Goal: Task Accomplishment & Management: Manage account settings

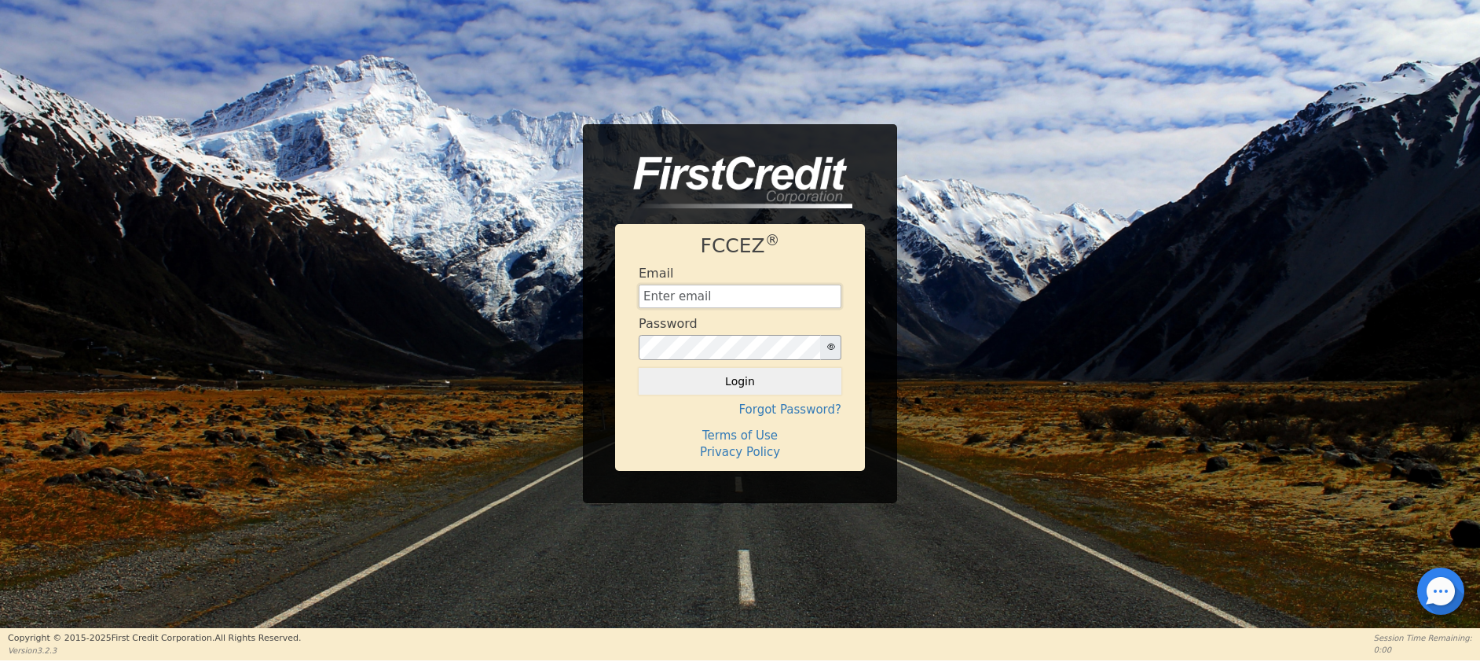
click at [686, 294] on input "text" at bounding box center [740, 296] width 203 height 24
type input "[EMAIL_ADDRESS][DOMAIN_NAME]"
click at [744, 387] on button "Login" at bounding box center [740, 381] width 203 height 27
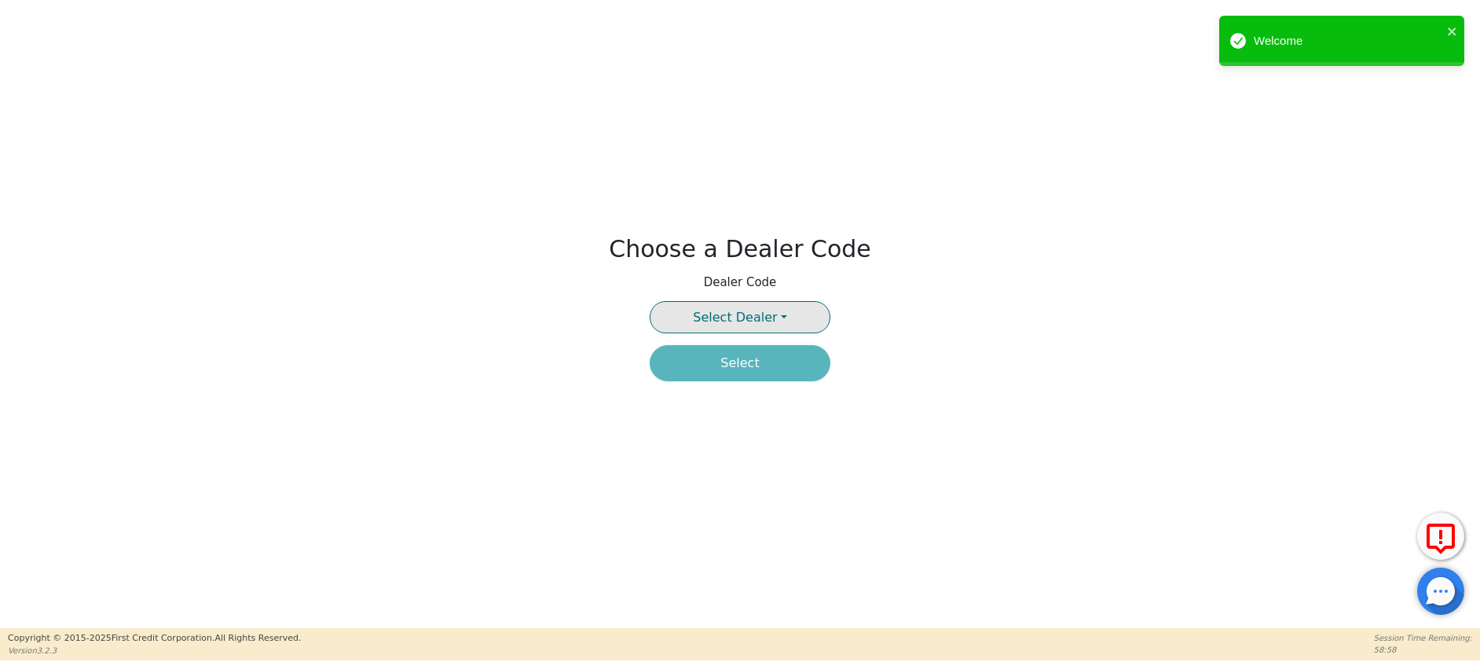
click at [751, 317] on span "Select Dealer" at bounding box center [735, 317] width 84 height 15
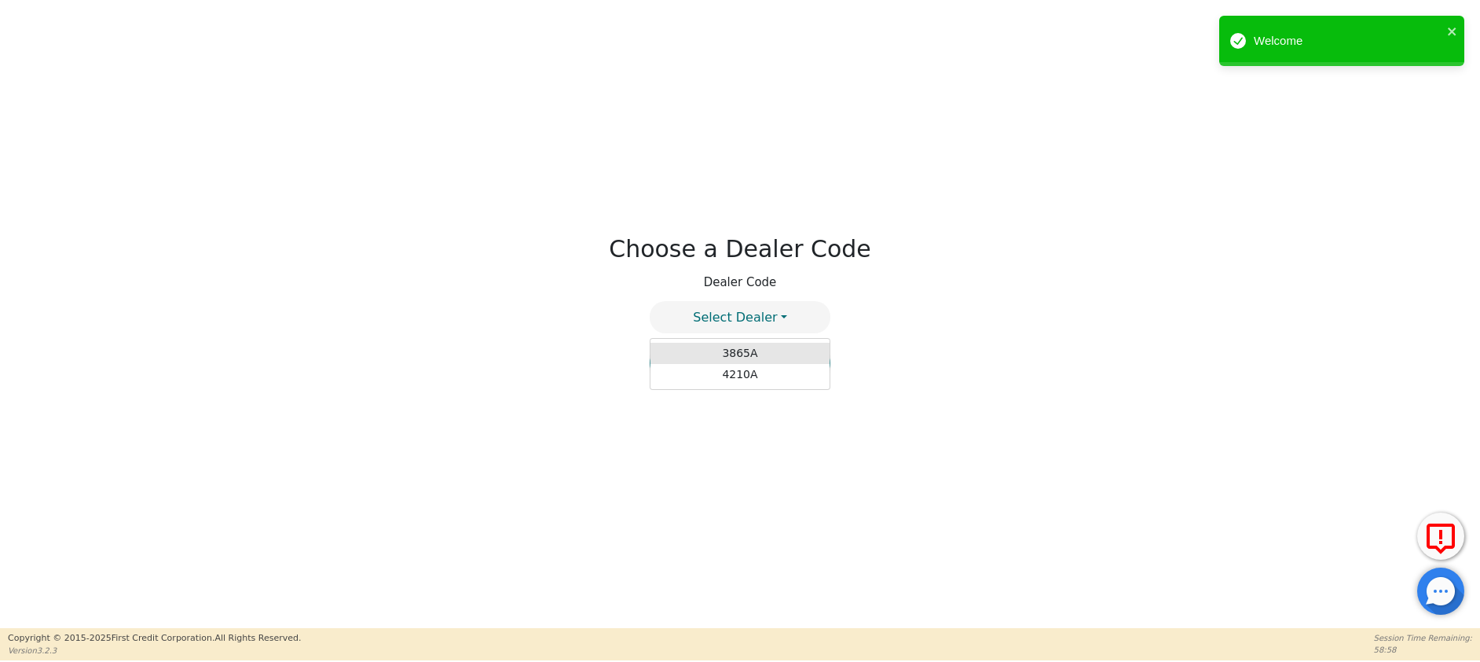
click at [753, 353] on link "3865A" at bounding box center [740, 353] width 179 height 21
click at [742, 372] on button "Select" at bounding box center [740, 363] width 181 height 36
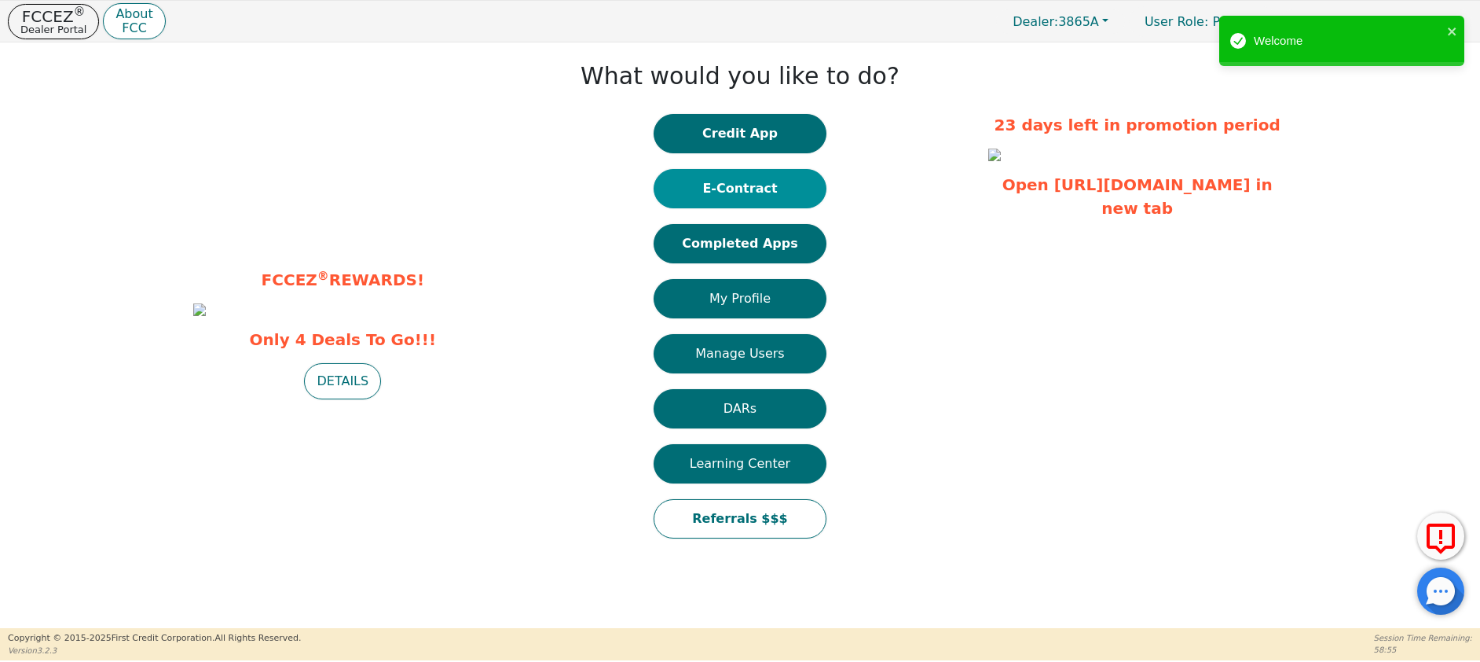
click at [742, 192] on button "E-Contract" at bounding box center [740, 188] width 173 height 39
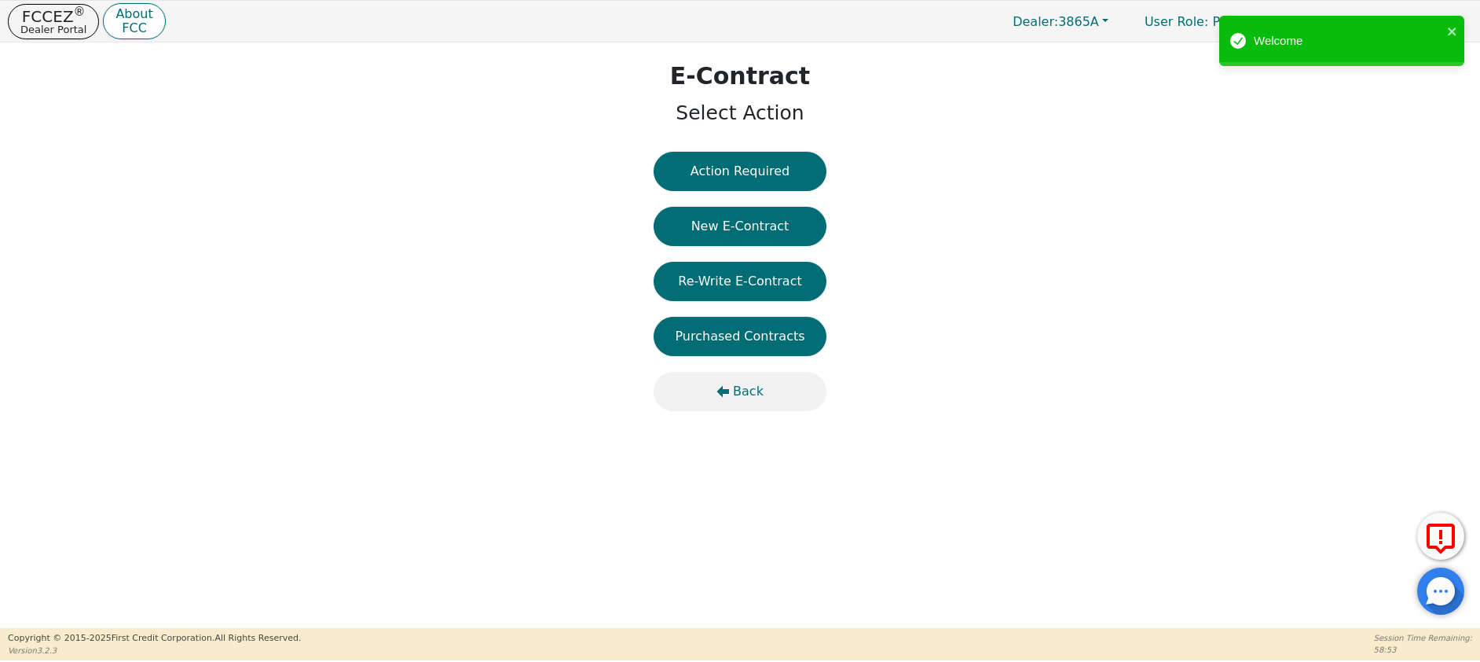
click at [732, 387] on button "Back" at bounding box center [740, 391] width 173 height 39
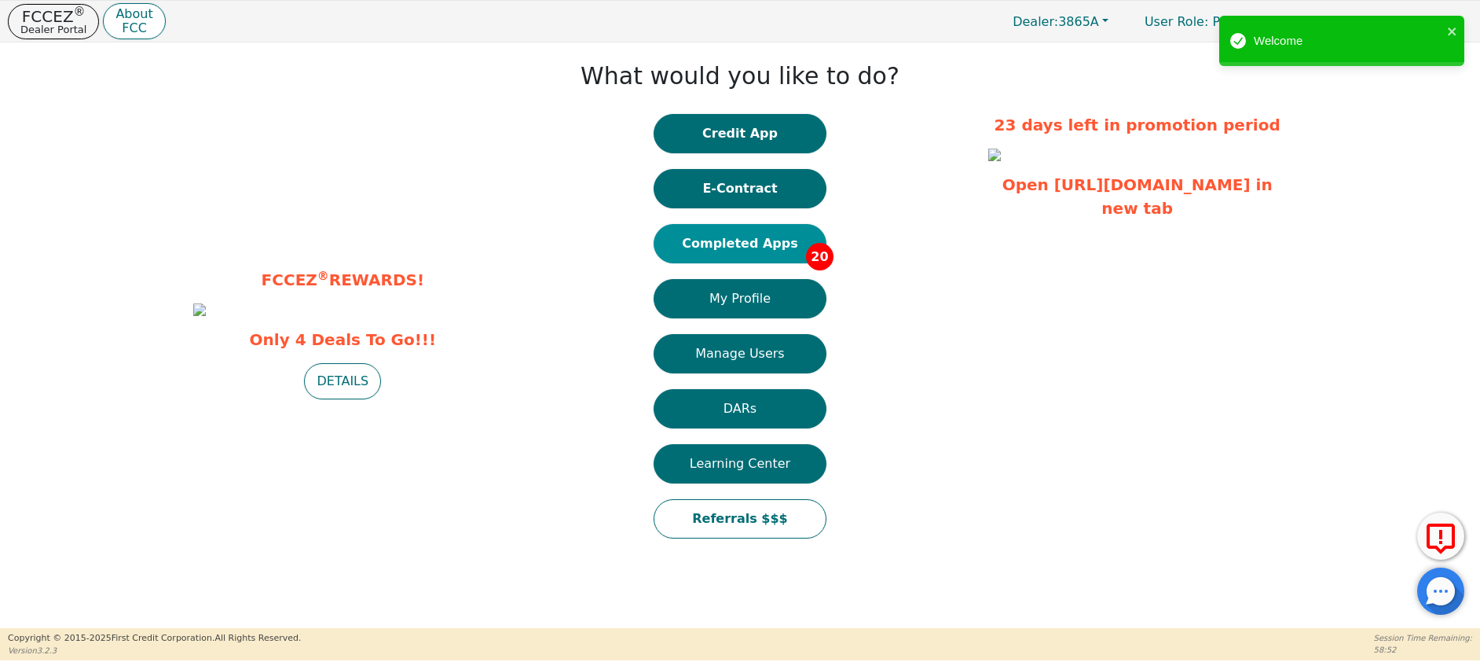
click at [731, 244] on button "Completed Apps 20" at bounding box center [740, 243] width 173 height 39
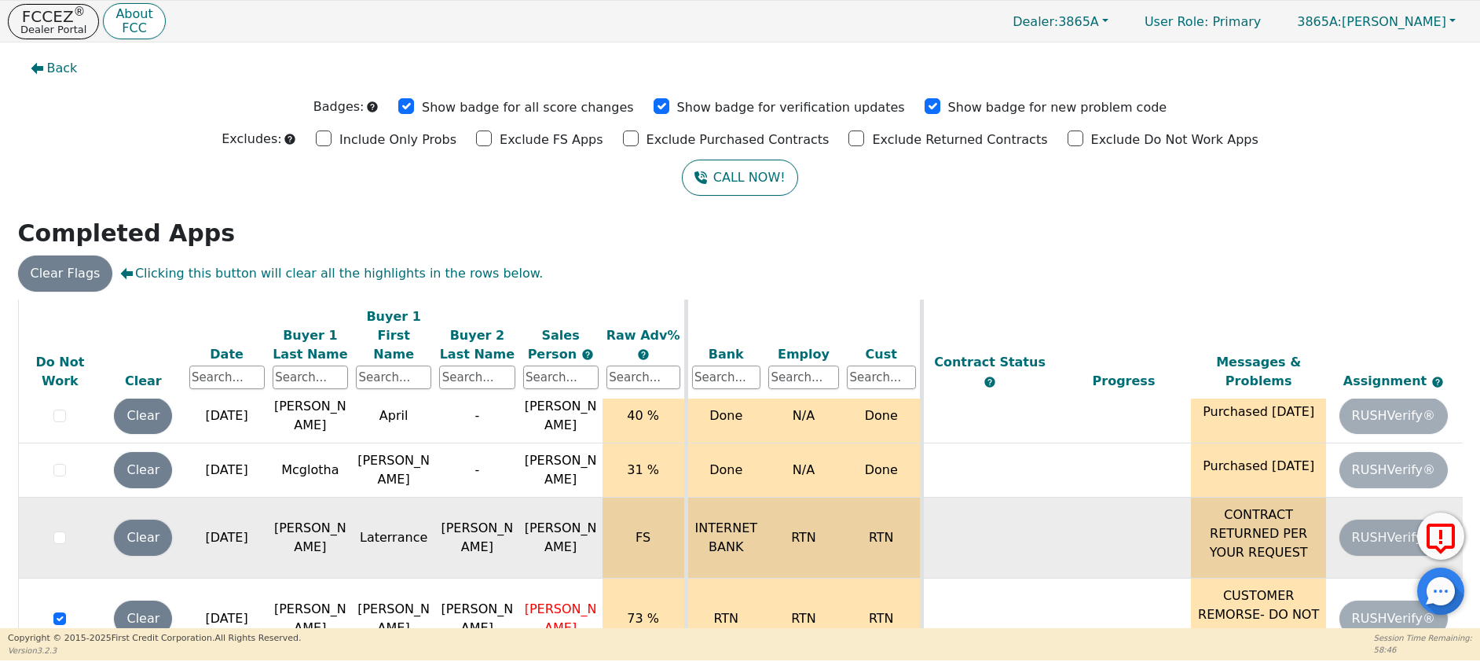
scroll to position [324, 0]
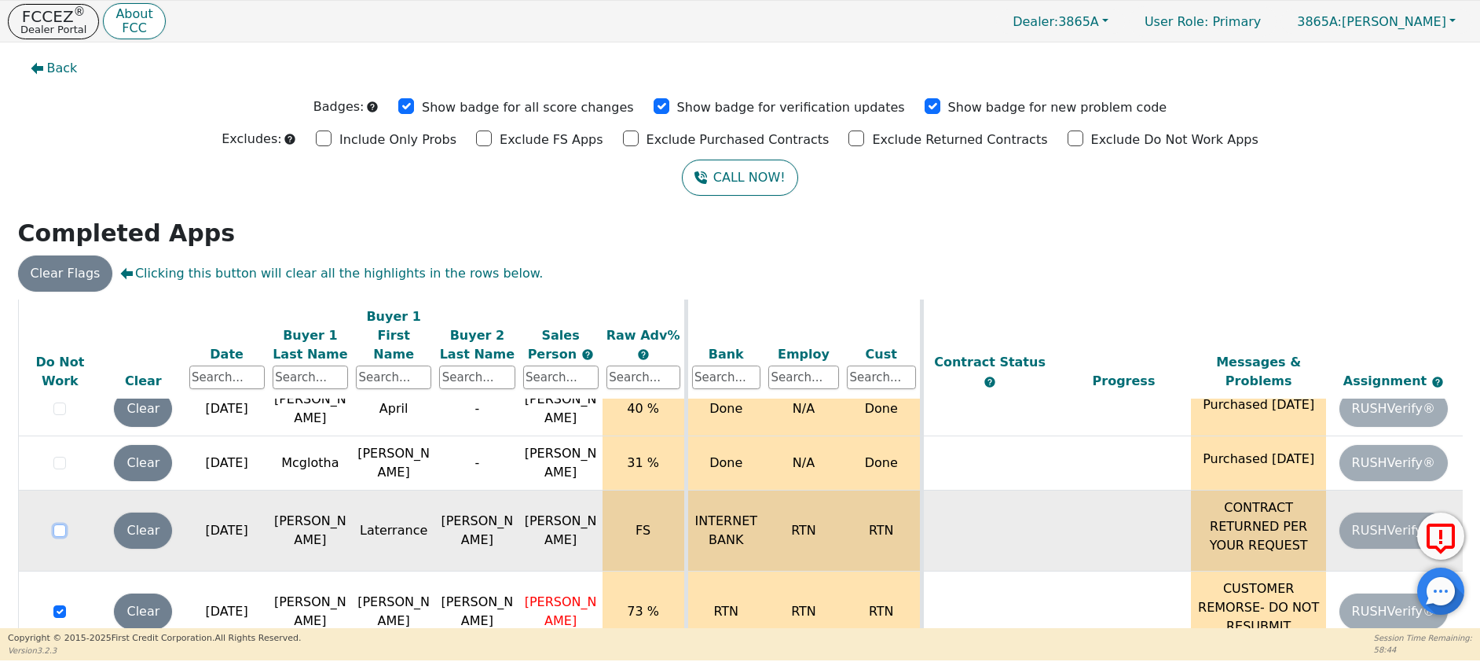
click at [64, 524] on input "checkbox" at bounding box center [59, 530] width 13 height 13
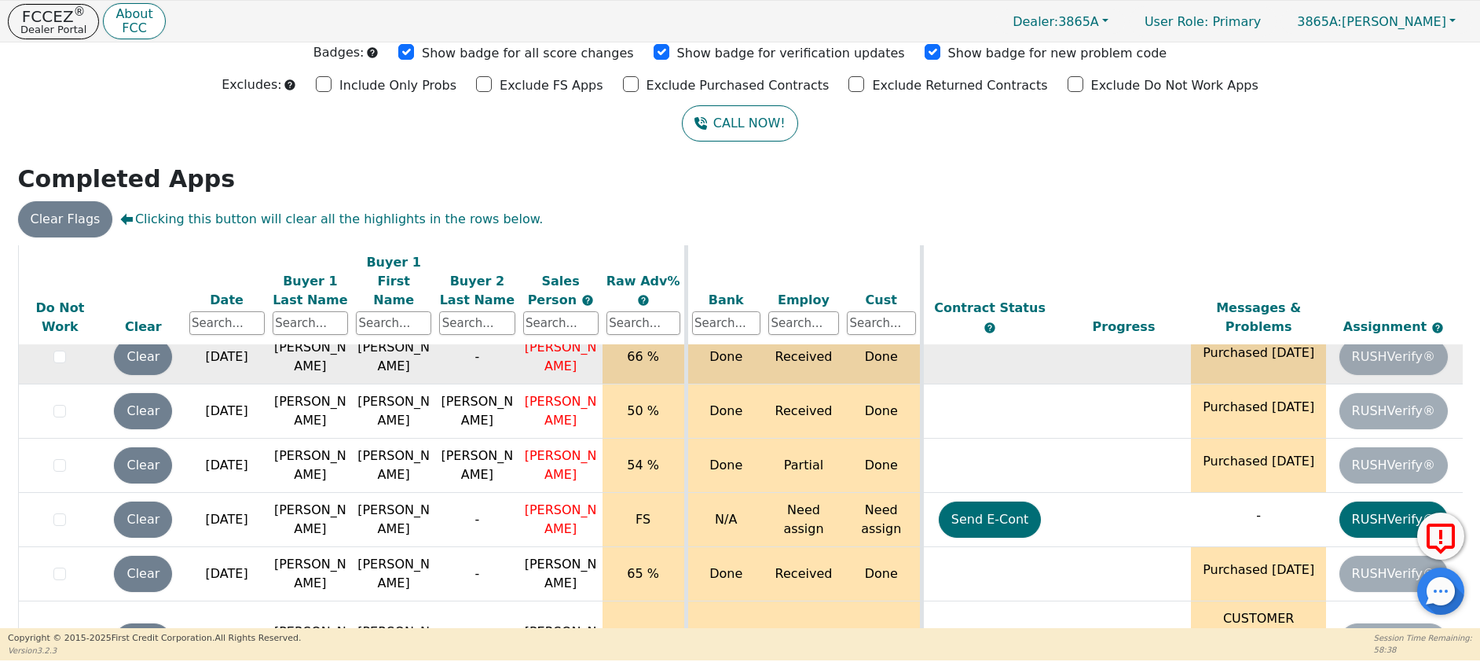
scroll to position [599, 0]
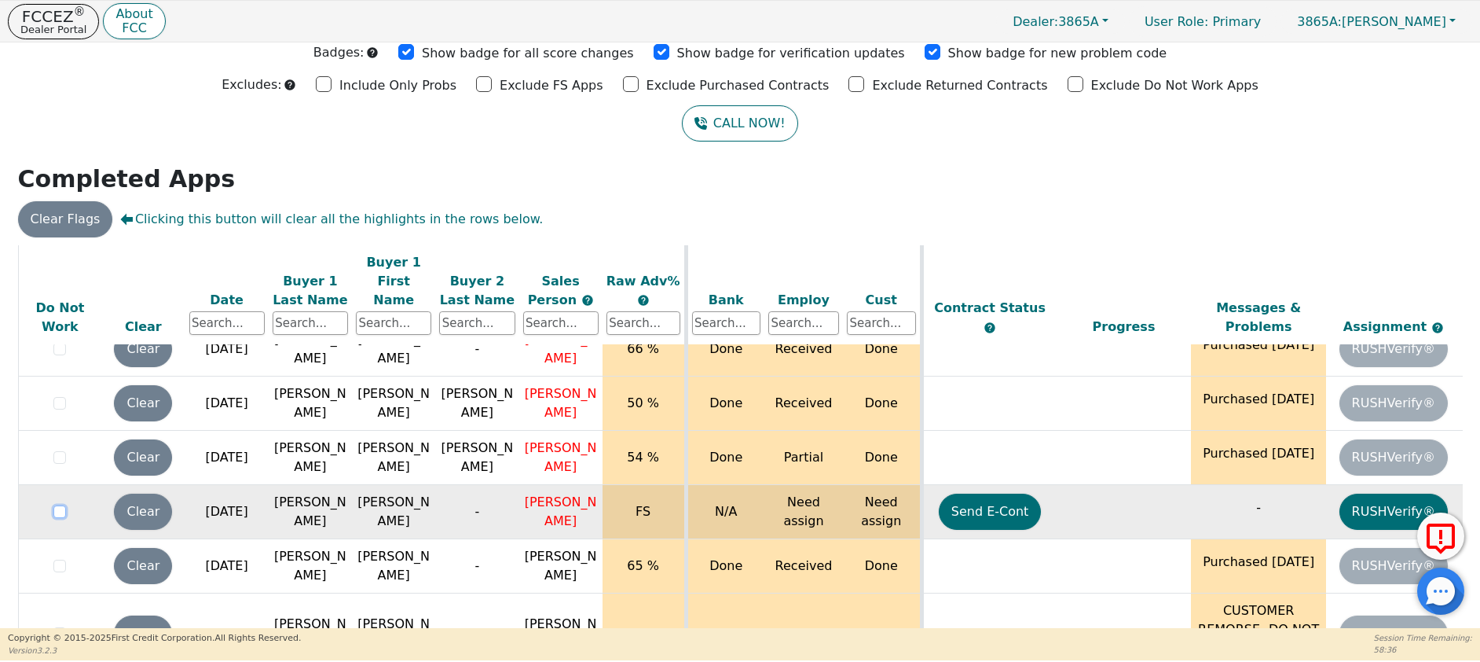
click at [60, 505] on input "checkbox" at bounding box center [59, 511] width 13 height 13
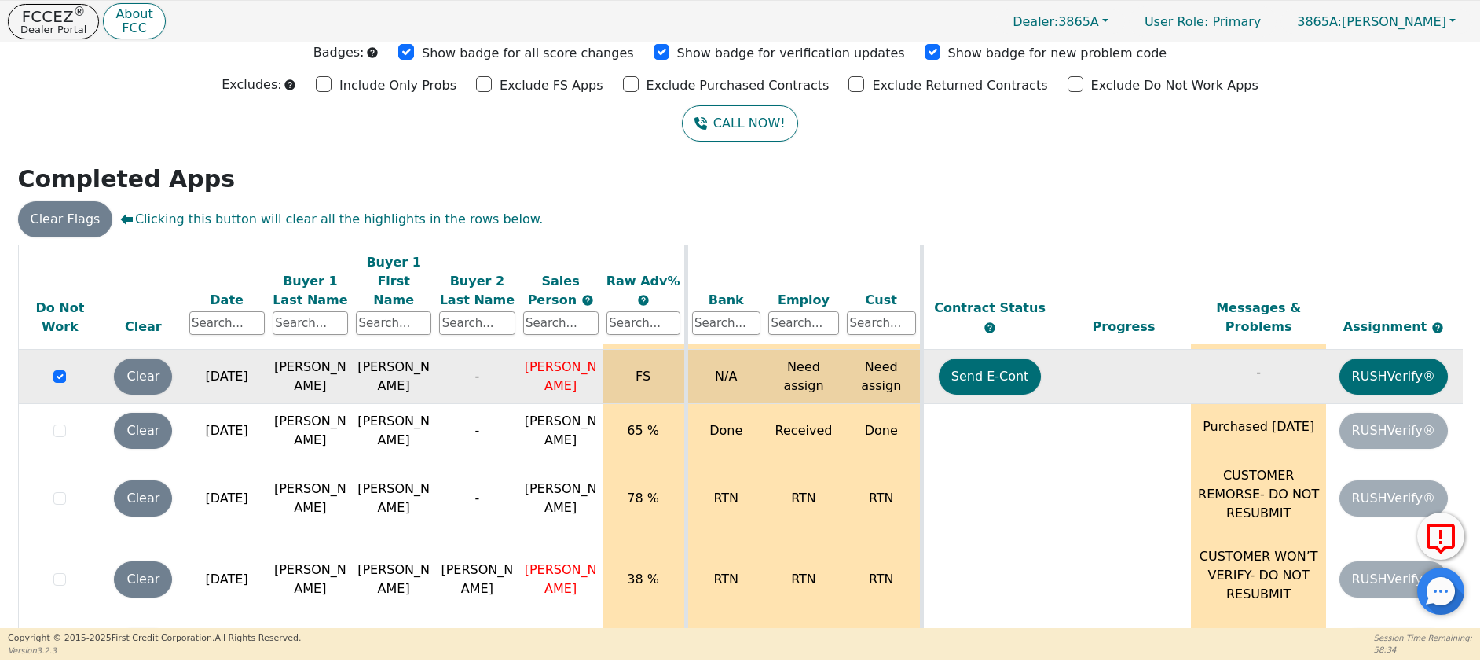
scroll to position [739, 0]
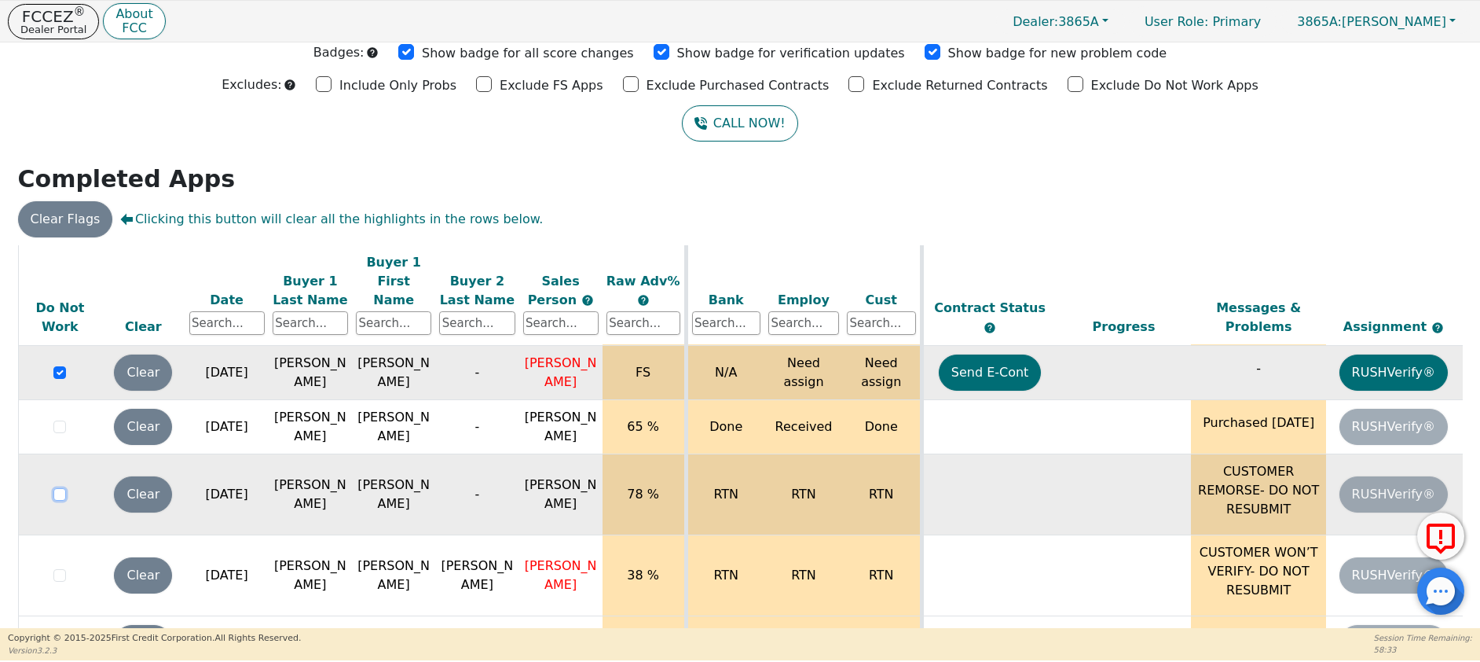
click at [61, 488] on input "checkbox" at bounding box center [59, 494] width 13 height 13
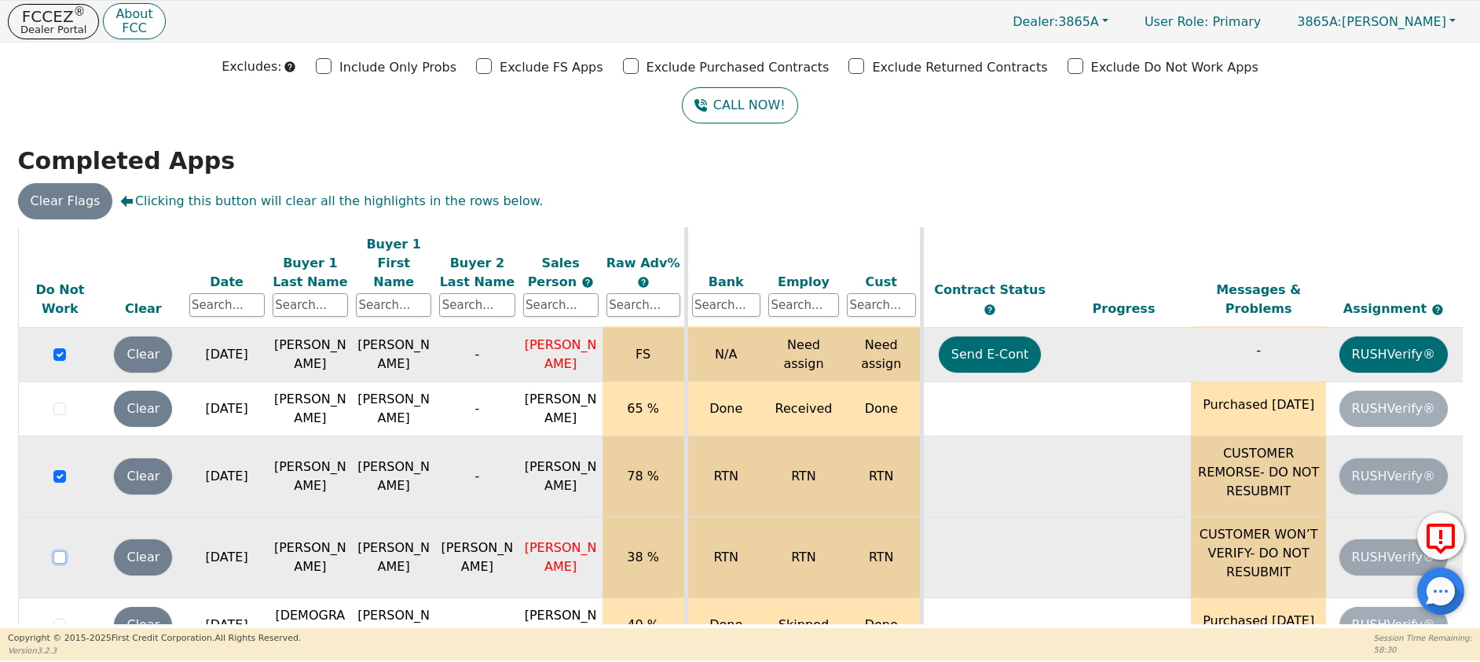
click at [59, 551] on input "checkbox" at bounding box center [59, 557] width 13 height 13
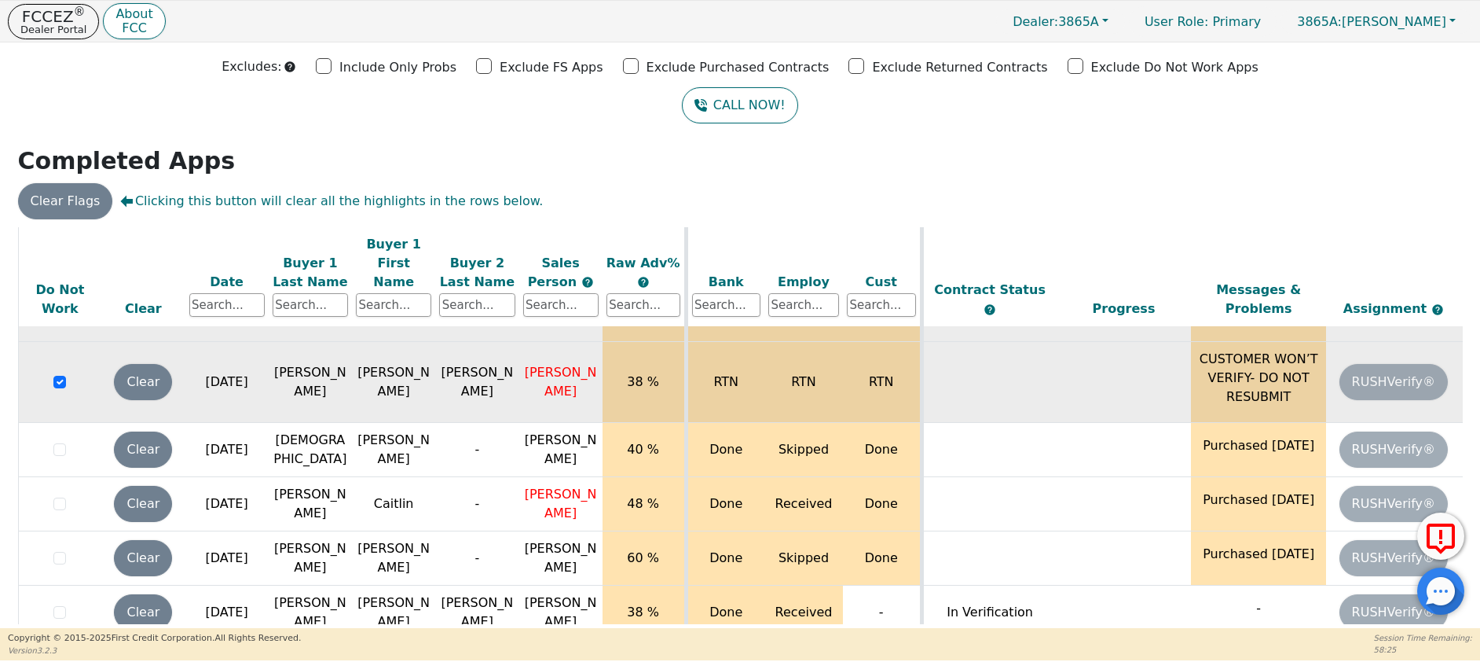
scroll to position [970, 0]
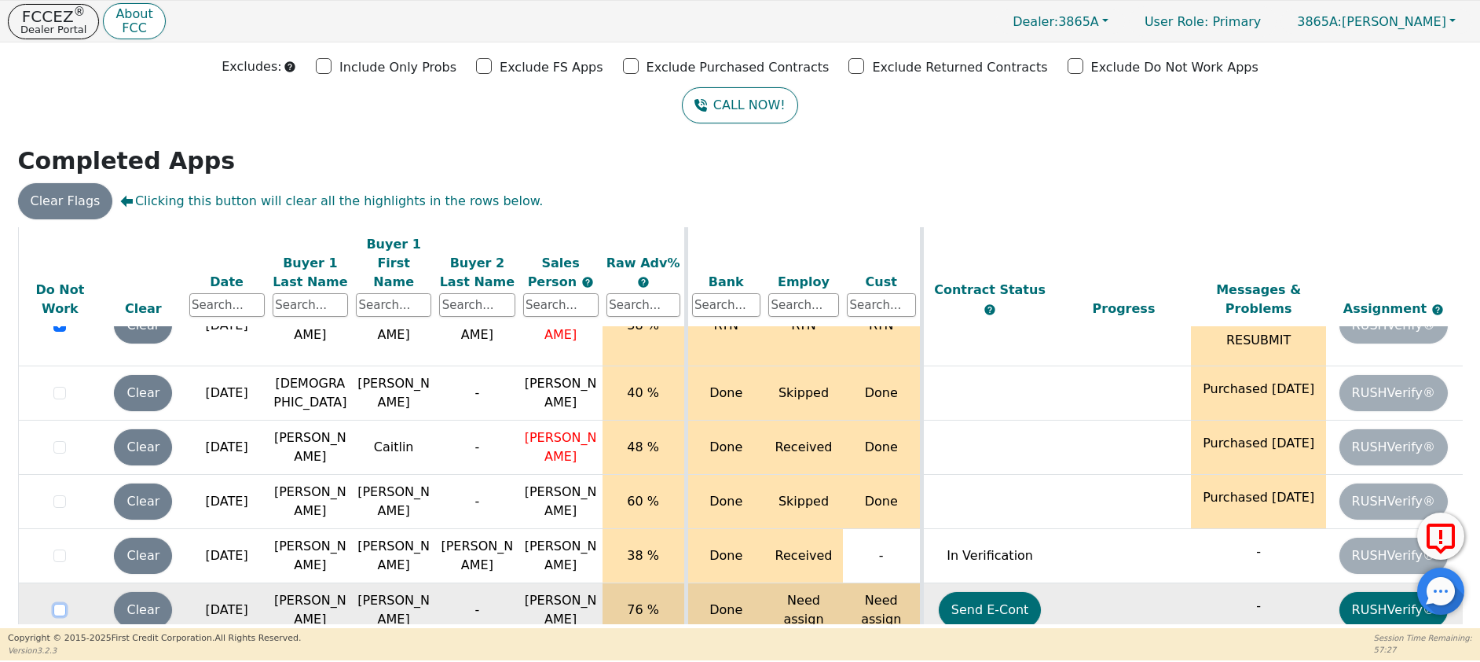
click at [56, 603] on input "checkbox" at bounding box center [59, 609] width 13 height 13
click at [1125, 21] on button "Dealer: 3865A" at bounding box center [1060, 21] width 129 height 24
click at [1107, 71] on link "4210A" at bounding box center [1062, 74] width 124 height 21
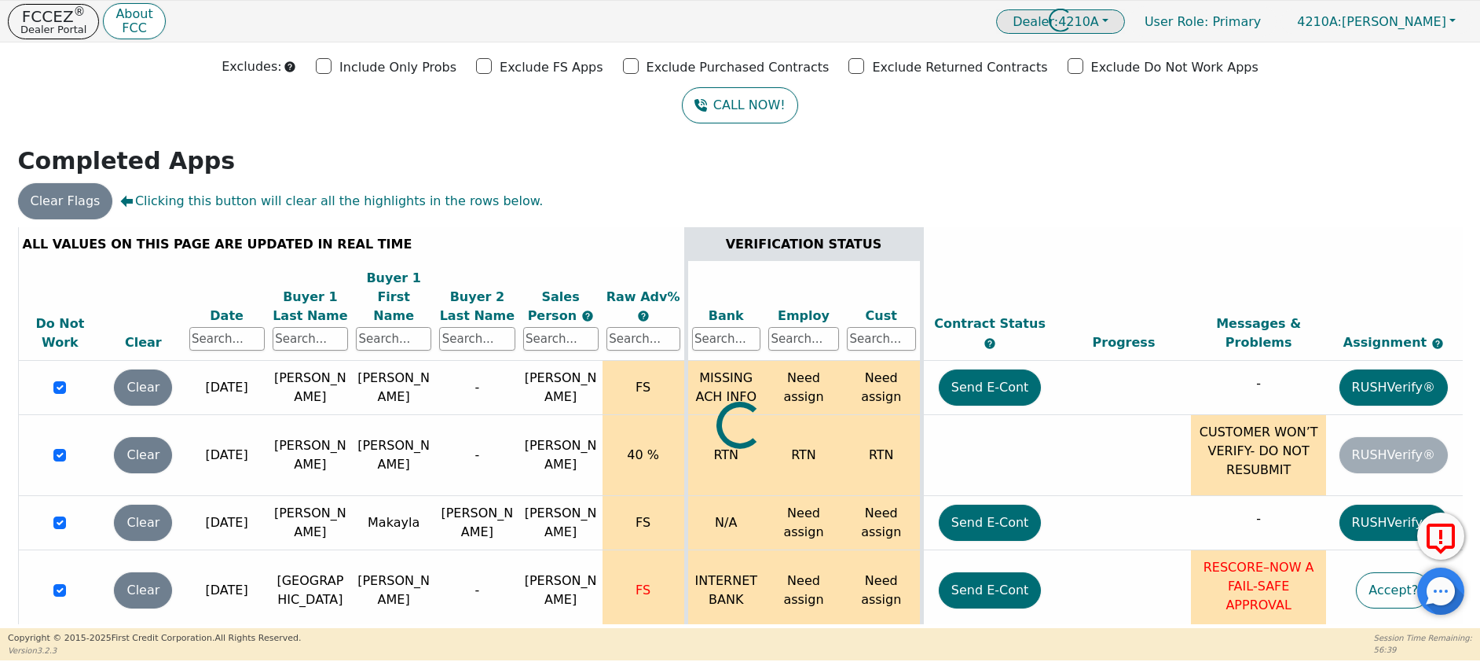
scroll to position [0, 0]
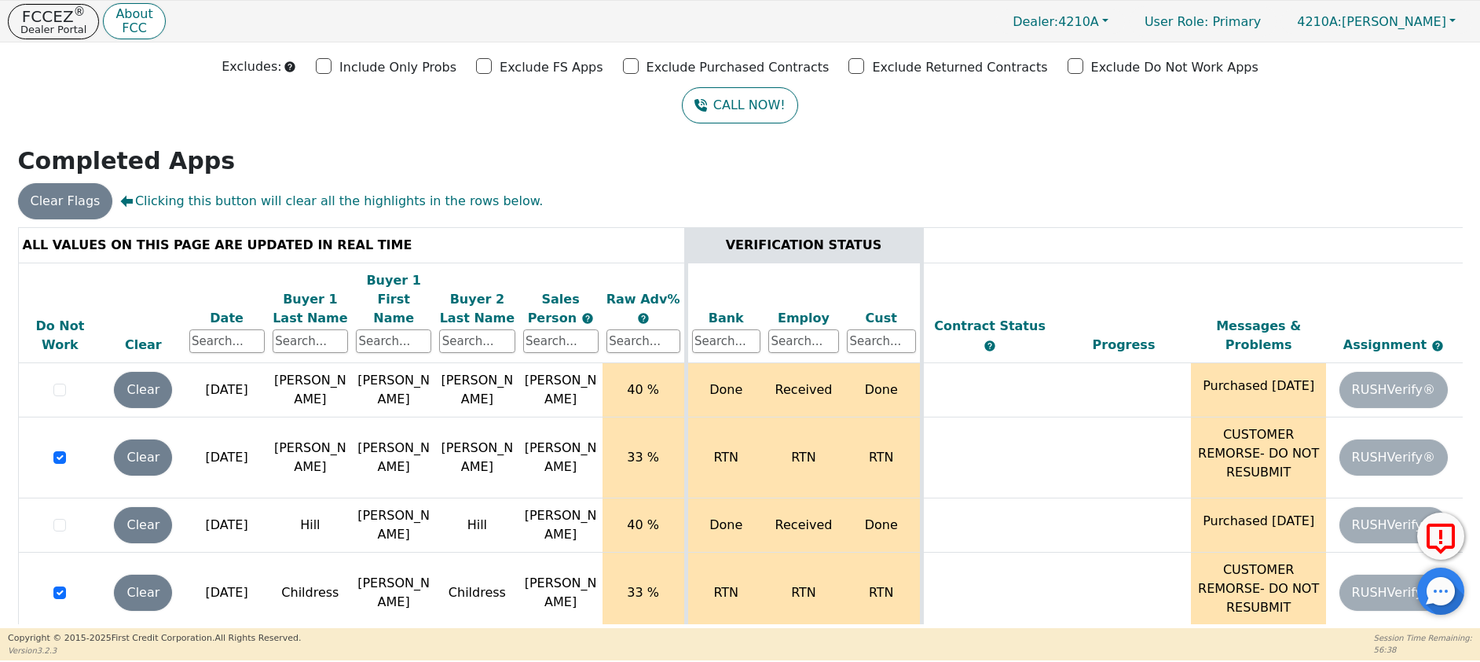
click at [218, 309] on div "Date" at bounding box center [226, 318] width 75 height 19
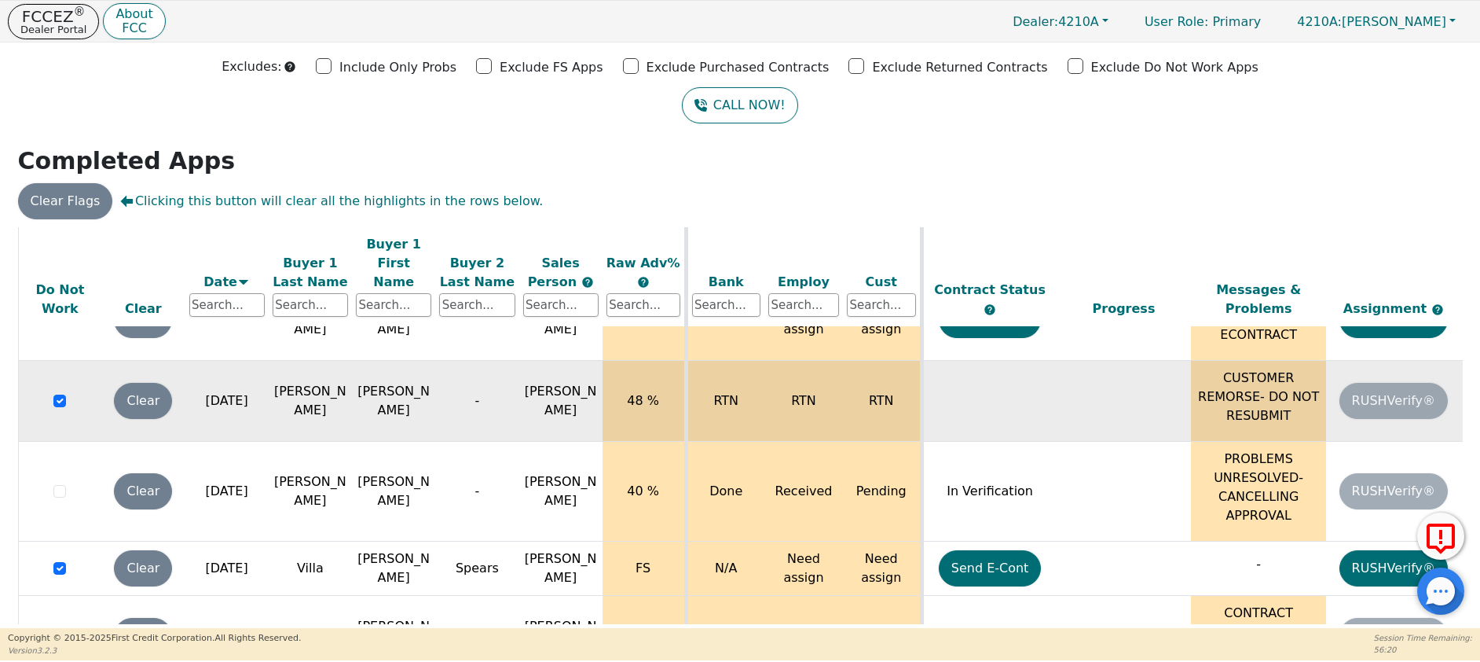
scroll to position [1087, 0]
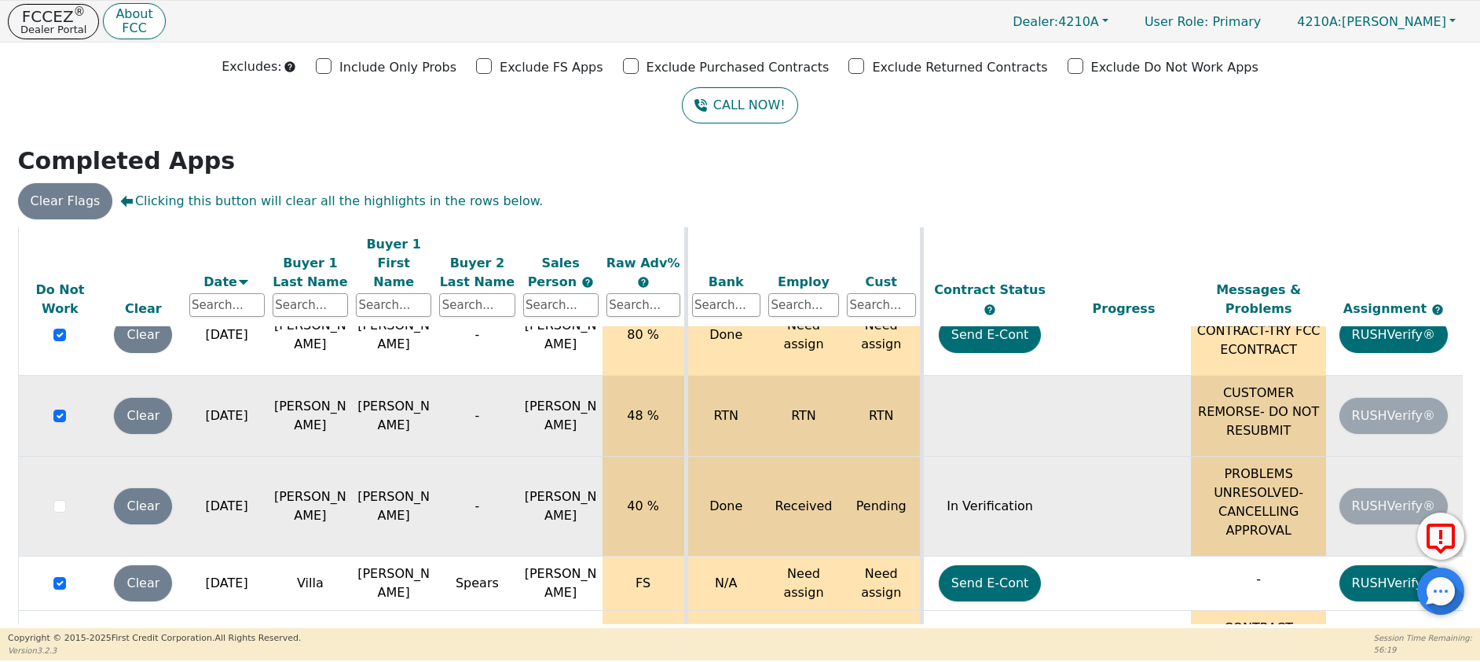
click at [57, 497] on div at bounding box center [60, 506] width 75 height 19
click at [64, 500] on input "checkbox" at bounding box center [59, 506] width 13 height 13
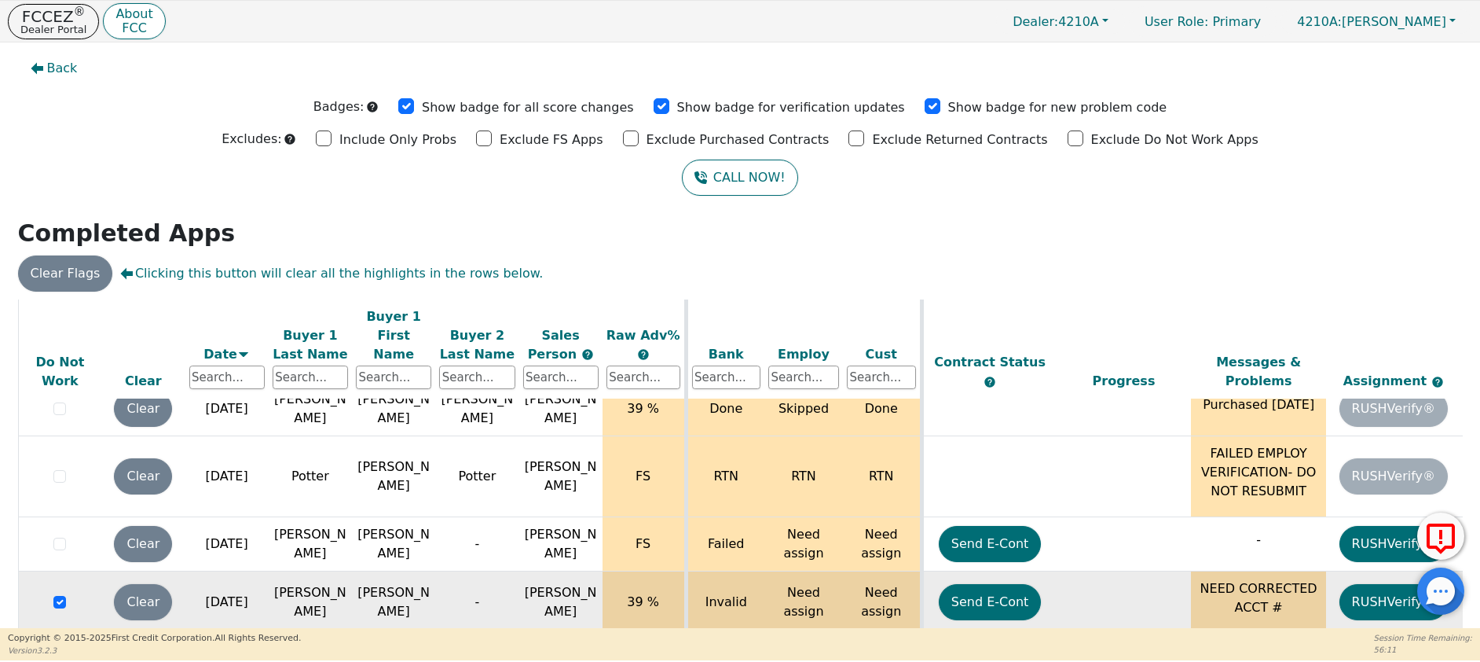
scroll to position [817, 0]
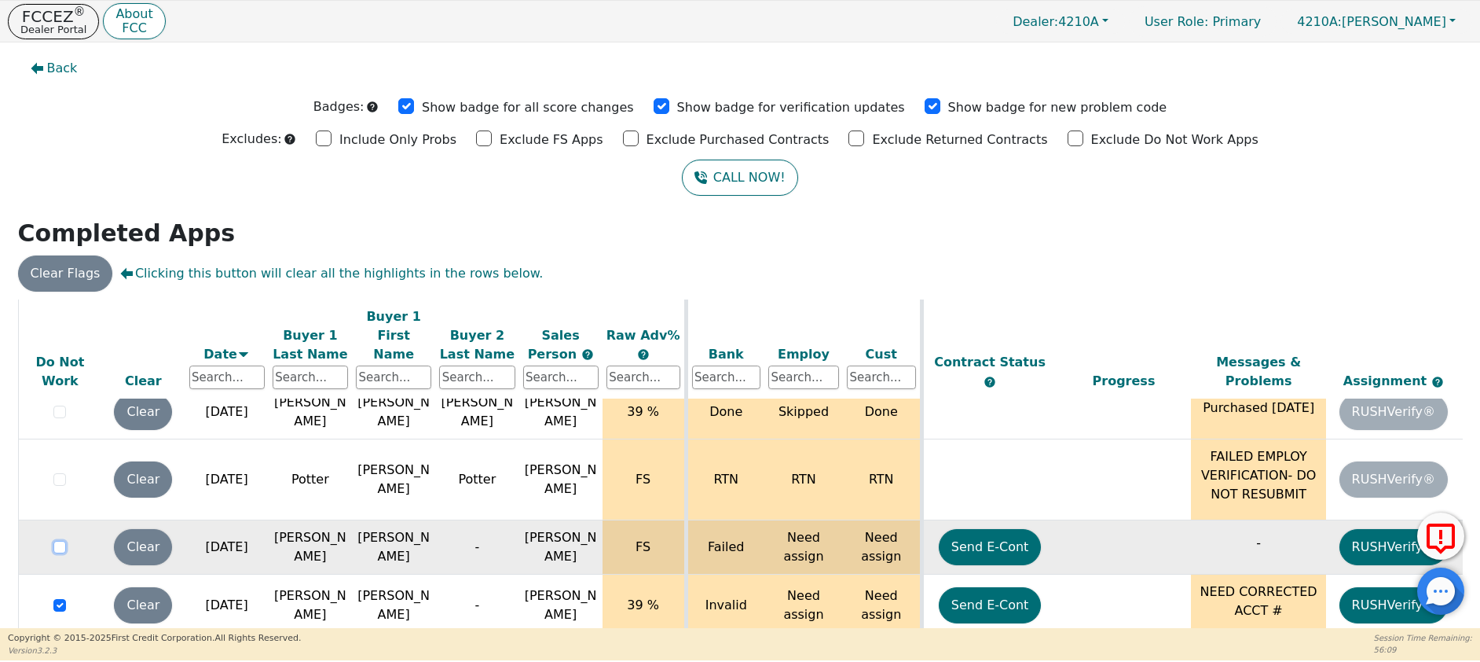
click at [62, 541] on input "checkbox" at bounding box center [59, 547] width 13 height 13
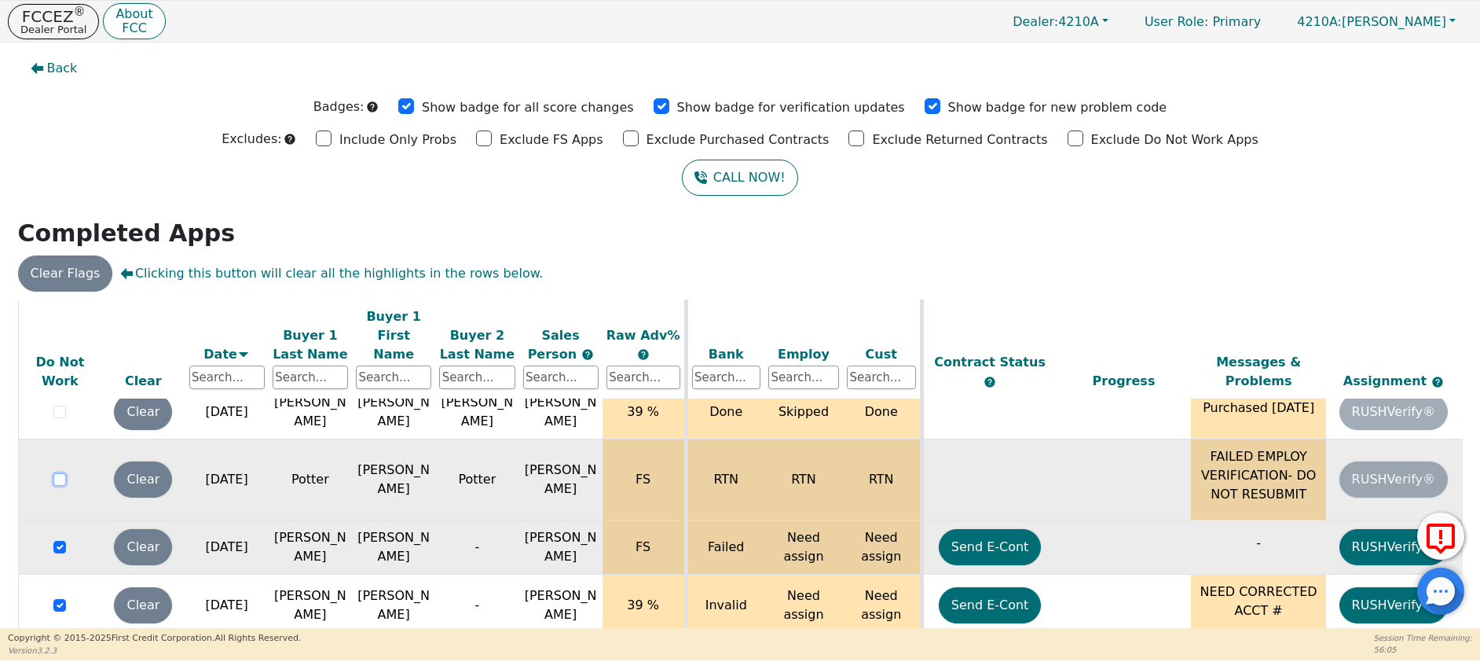
click at [61, 473] on input "checkbox" at bounding box center [59, 479] width 13 height 13
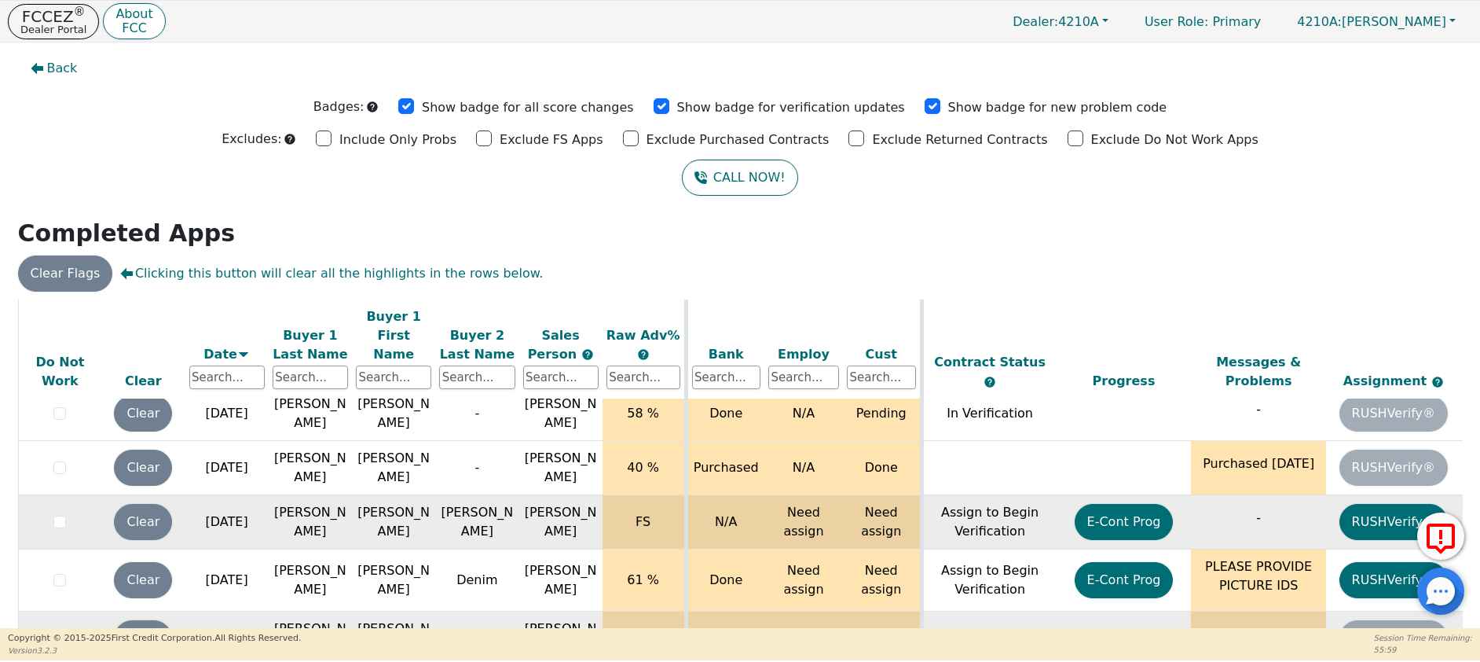
scroll to position [536, 0]
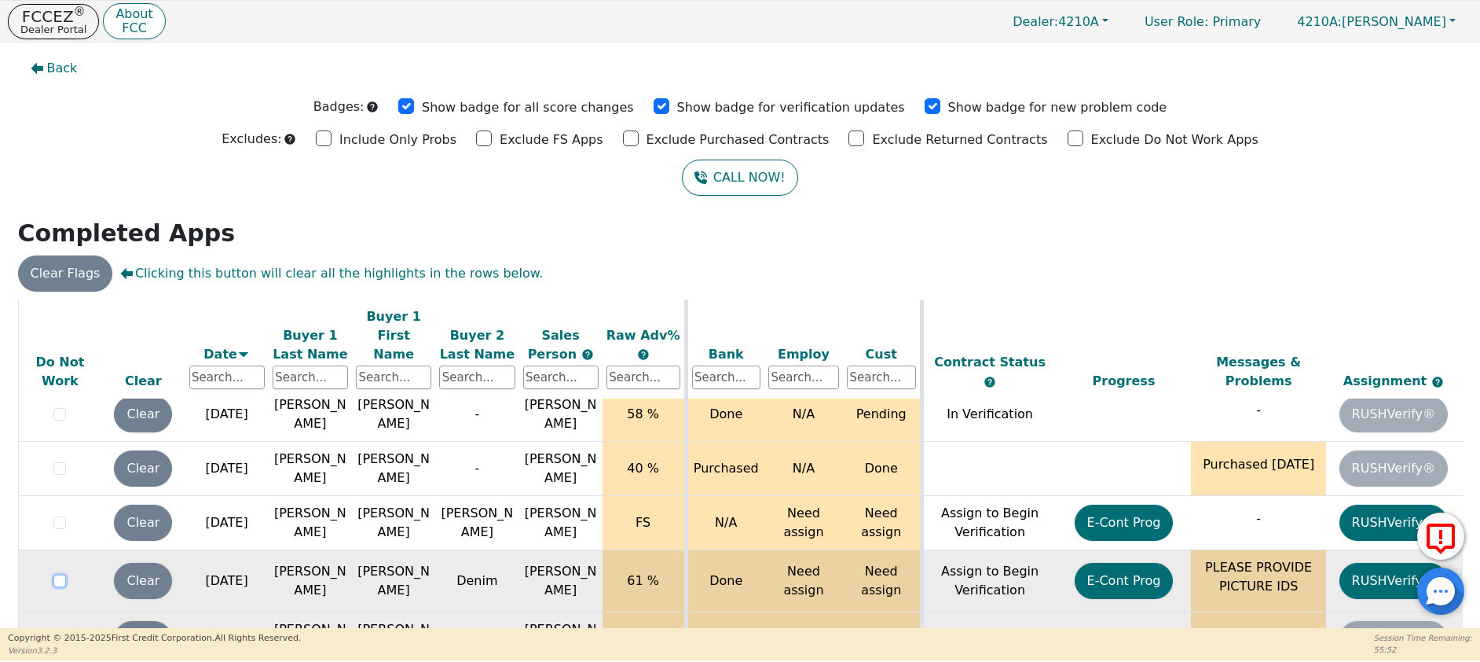
click at [60, 574] on input "checkbox" at bounding box center [59, 580] width 13 height 13
click at [68, 50] on div at bounding box center [740, 50] width 1457 height 0
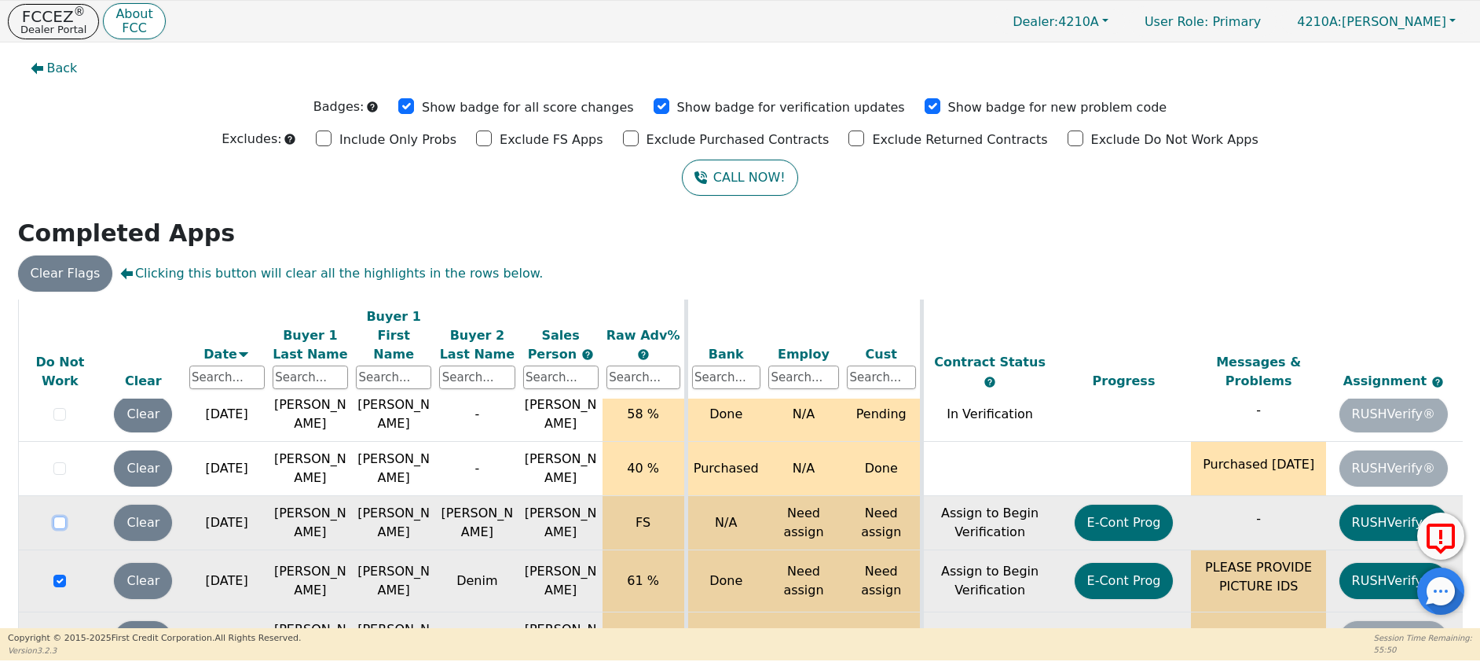
click at [62, 516] on input "checkbox" at bounding box center [59, 522] width 13 height 13
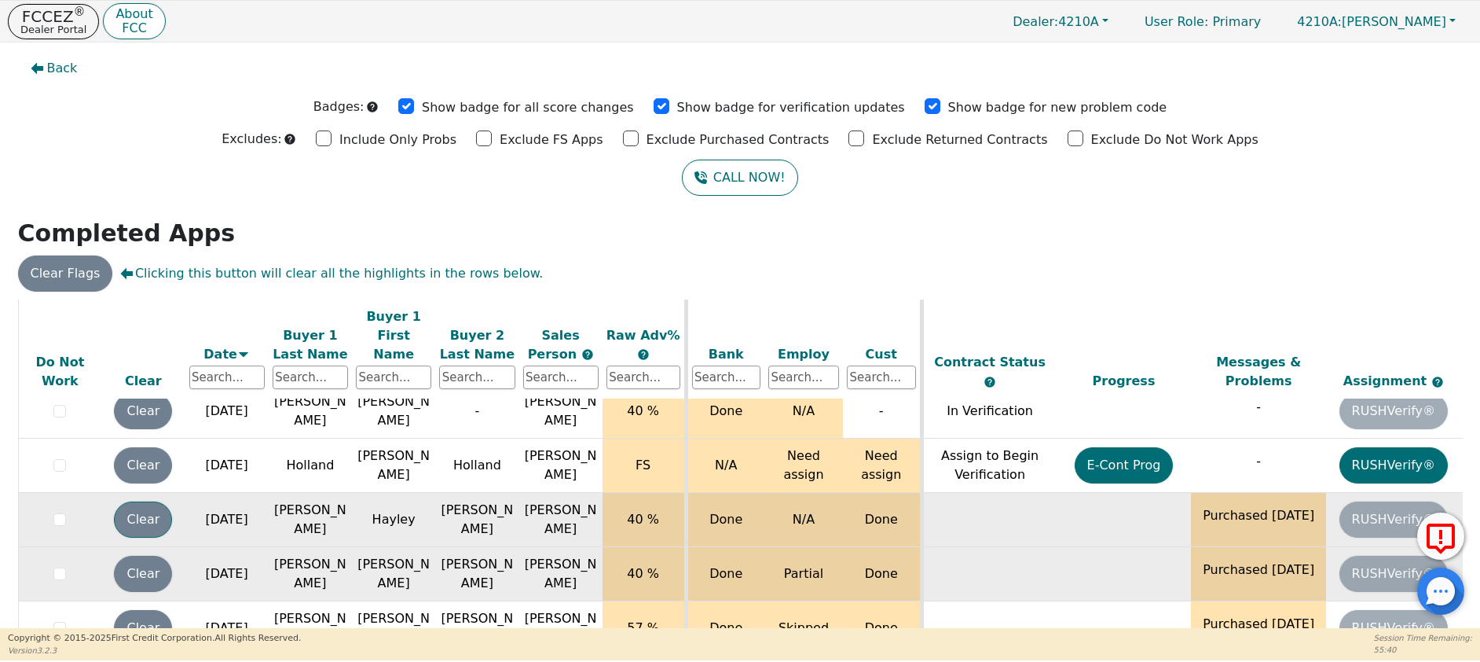
scroll to position [185, 0]
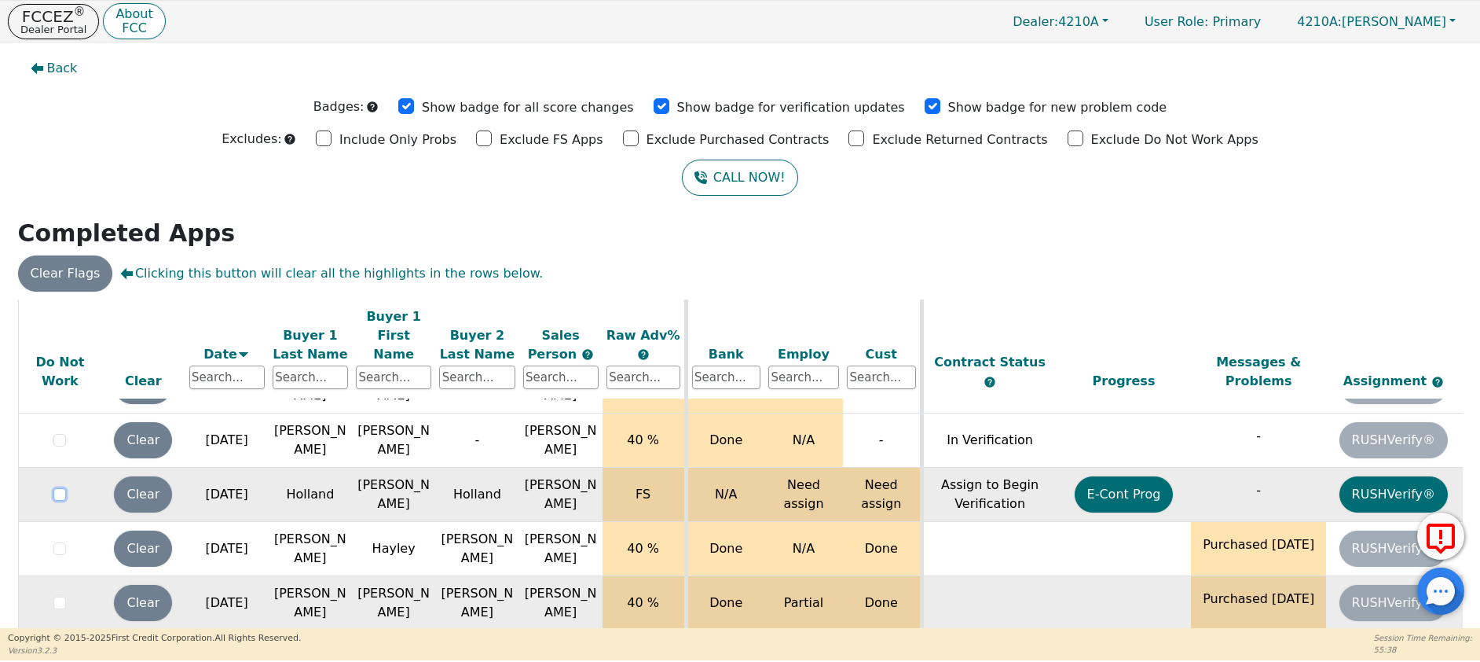
click at [59, 488] on input "checkbox" at bounding box center [59, 494] width 13 height 13
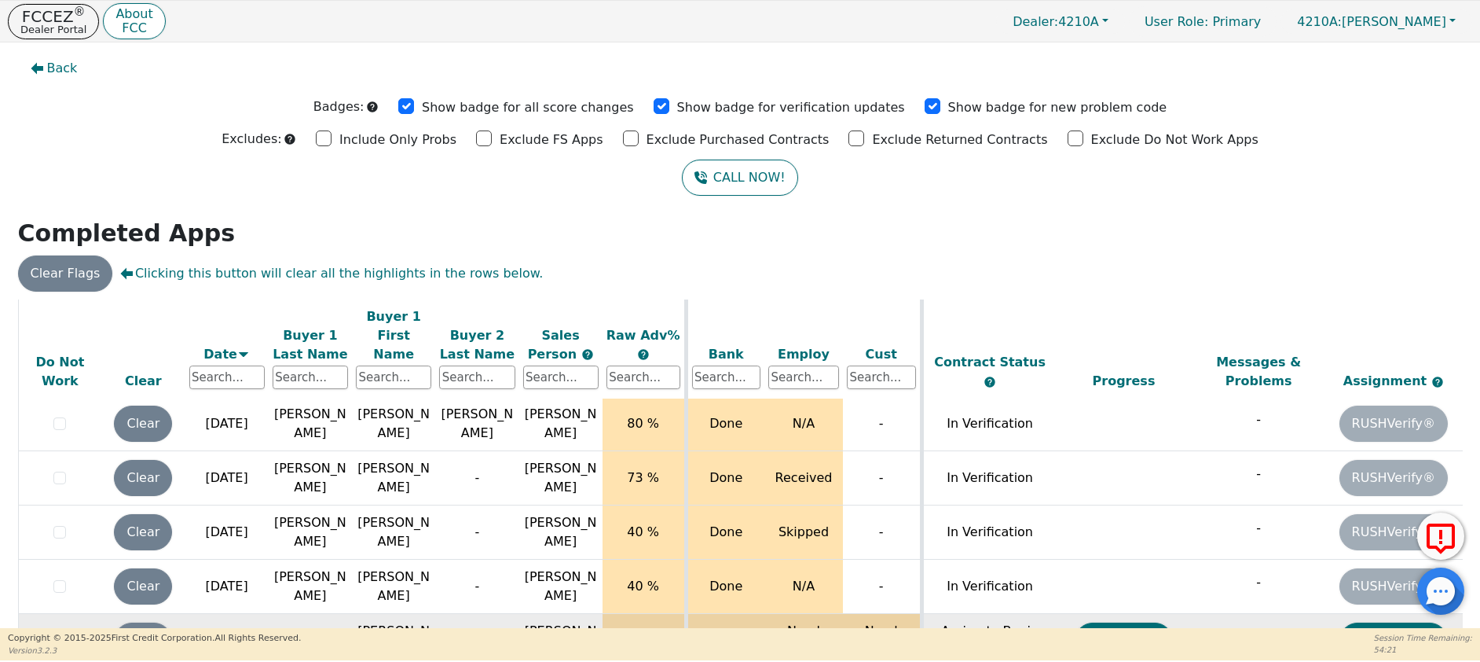
scroll to position [41, 0]
